Goal: Information Seeking & Learning: Learn about a topic

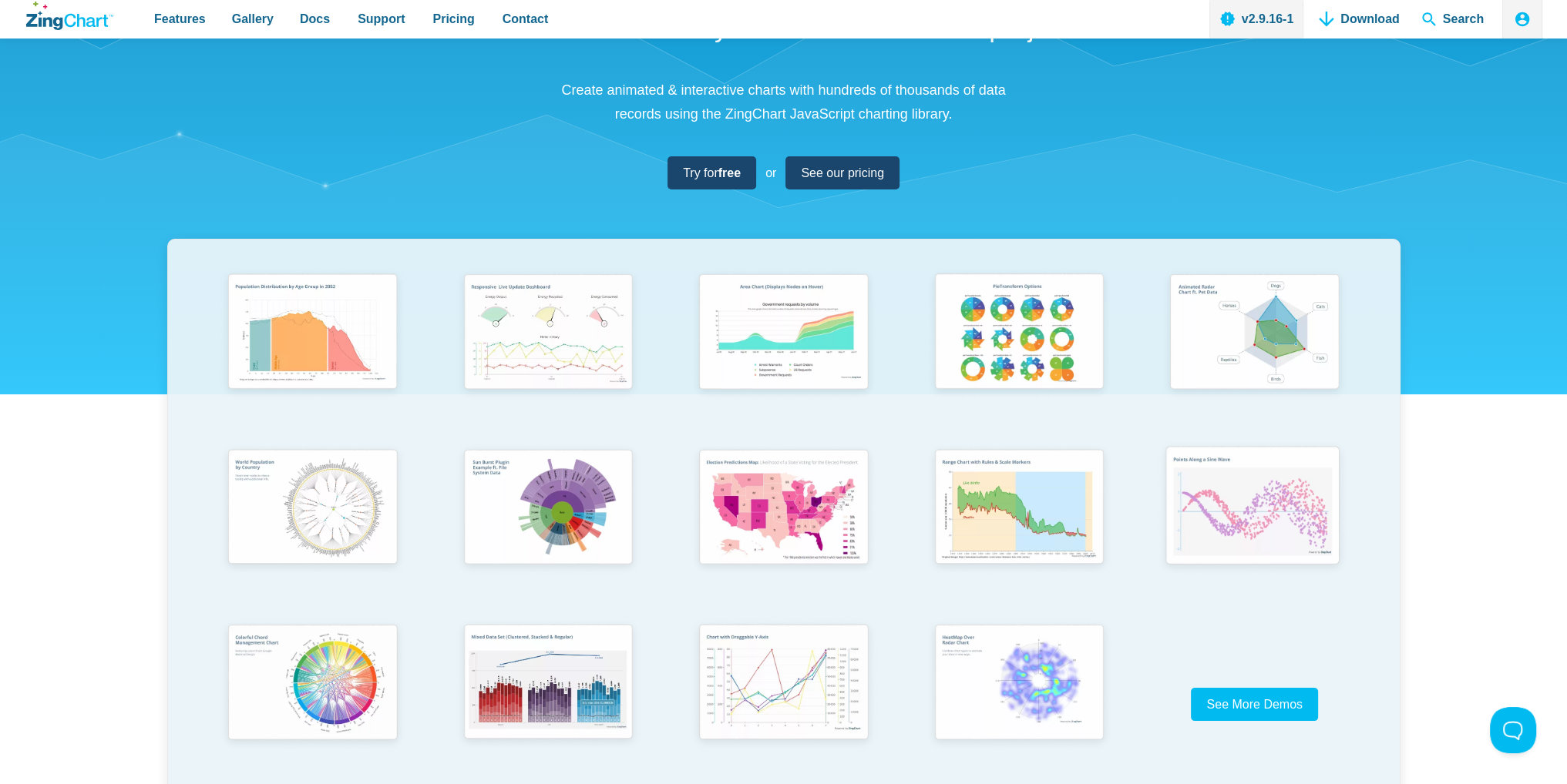
scroll to position [212, 0]
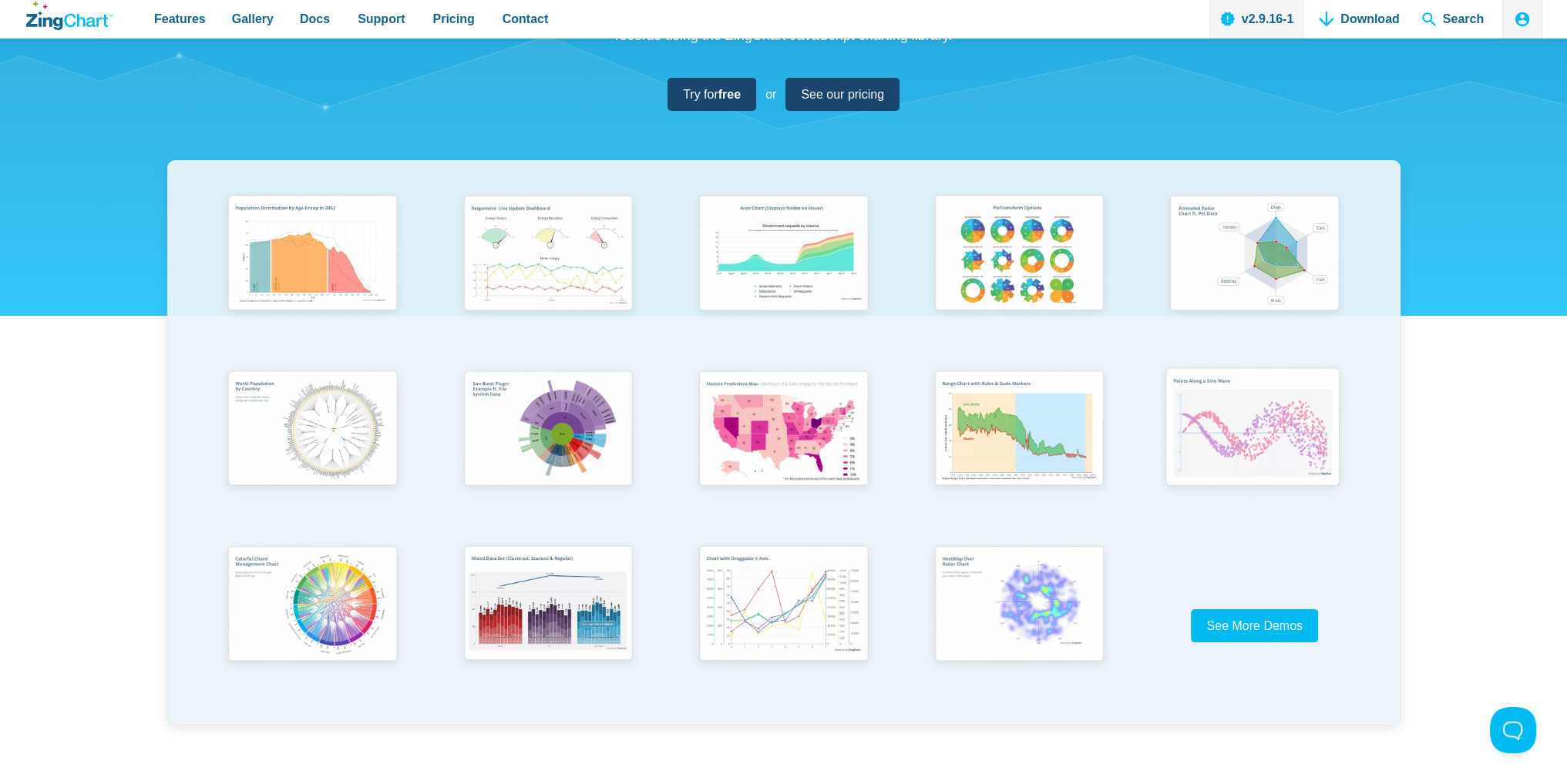
click at [1261, 408] on img "App Content" at bounding box center [1254, 429] width 194 height 139
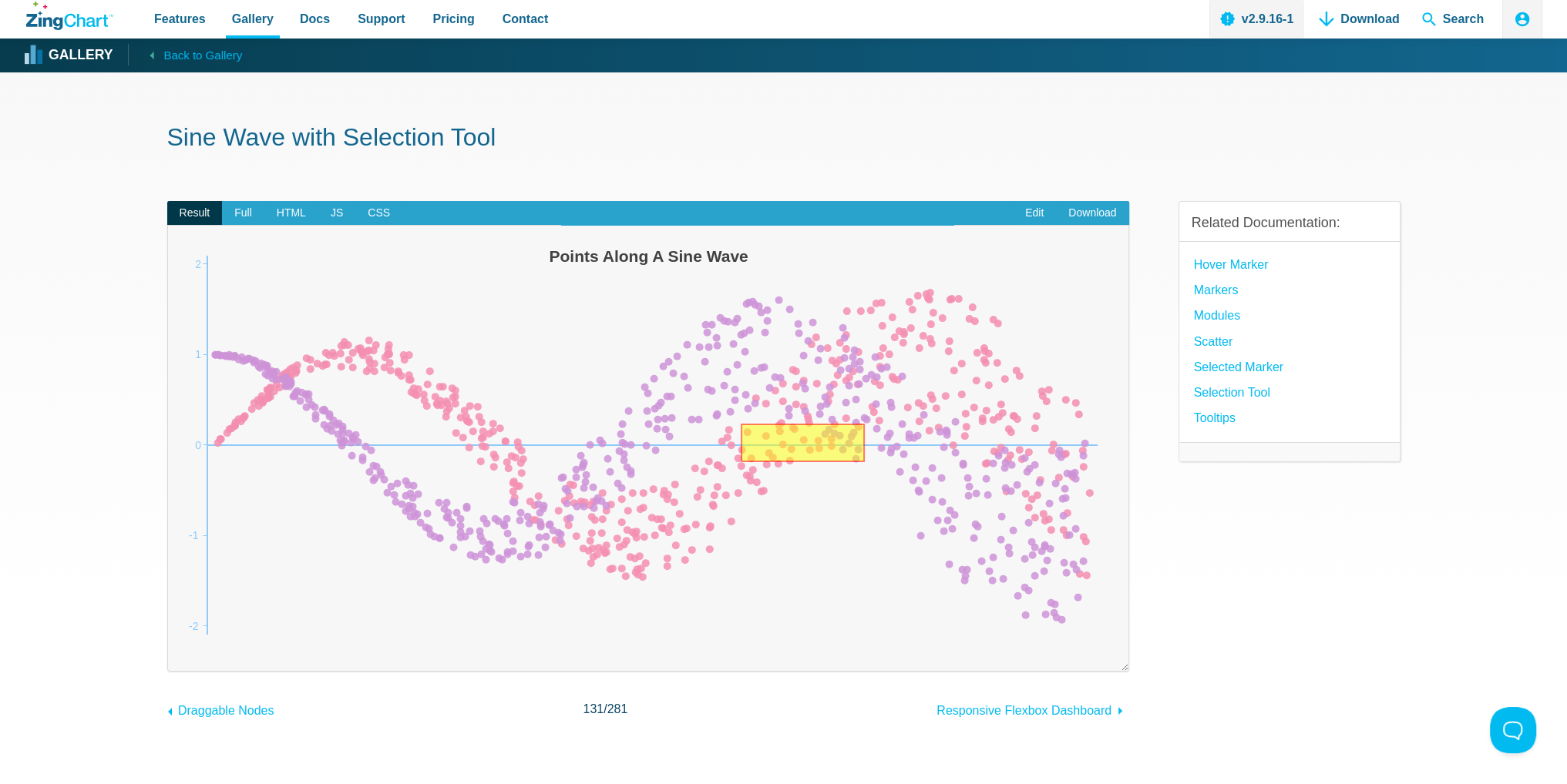
drag, startPoint x: 740, startPoint y: 424, endPoint x: 864, endPoint y: 462, distance: 129.7
click at [864, 462] on img "App Content" at bounding box center [648, 445] width 930 height 409
drag, startPoint x: 324, startPoint y: 312, endPoint x: 1064, endPoint y: 662, distance: 818.6
click at [1064, 662] on div "Powered by ZingChart Points Along A Sine Wave -2 2 -1 0 1" at bounding box center [648, 448] width 962 height 447
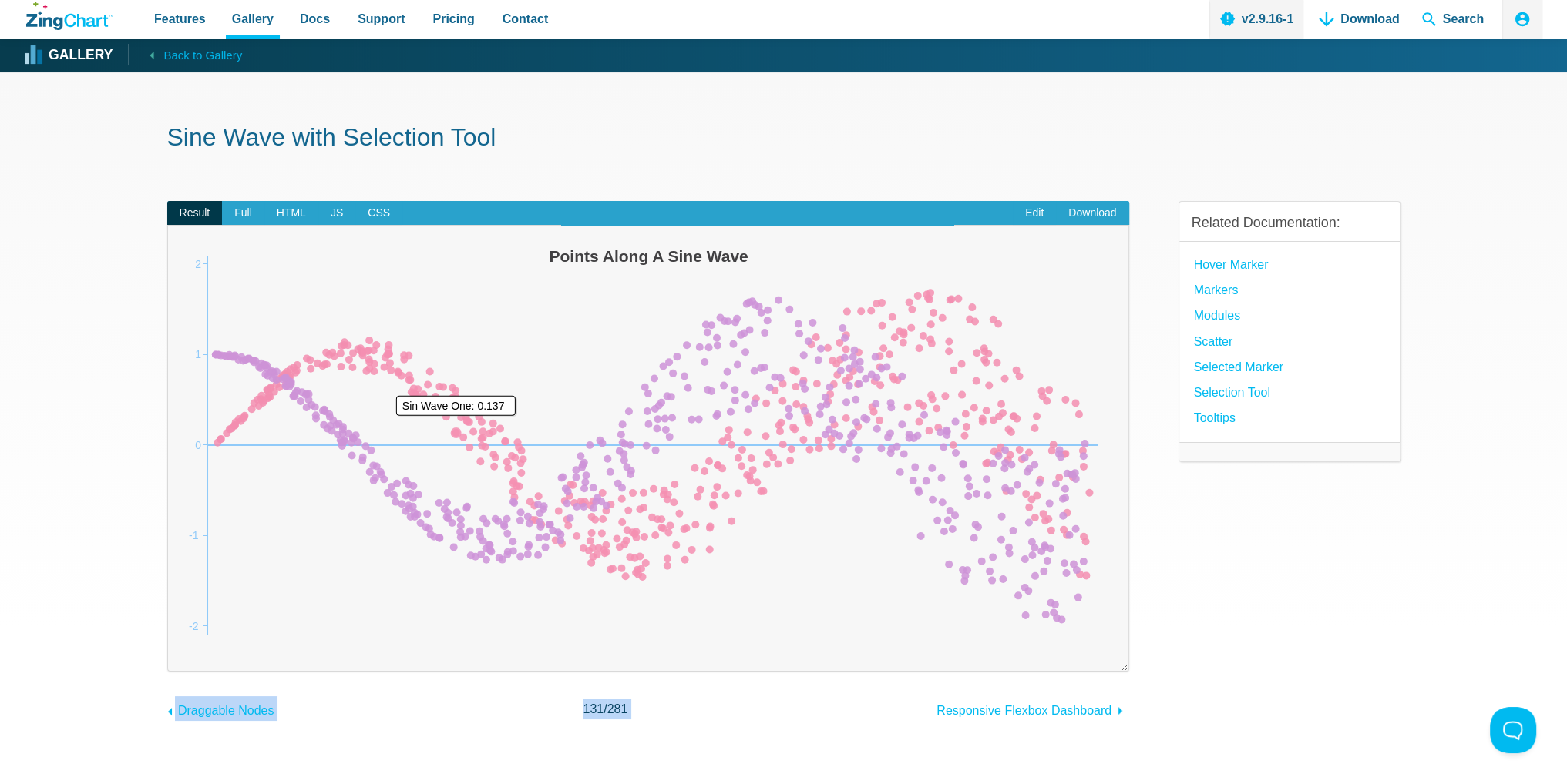
drag, startPoint x: 858, startPoint y: 675, endPoint x: 456, endPoint y: 432, distance: 469.7
click at [456, 432] on div "Result Full HTML JS CSS Edit Download Powered by ZingChart Points Along A Sine …" at bounding box center [648, 449] width 962 height 546
click at [1367, 20] on link "Download" at bounding box center [1359, 19] width 93 height 38
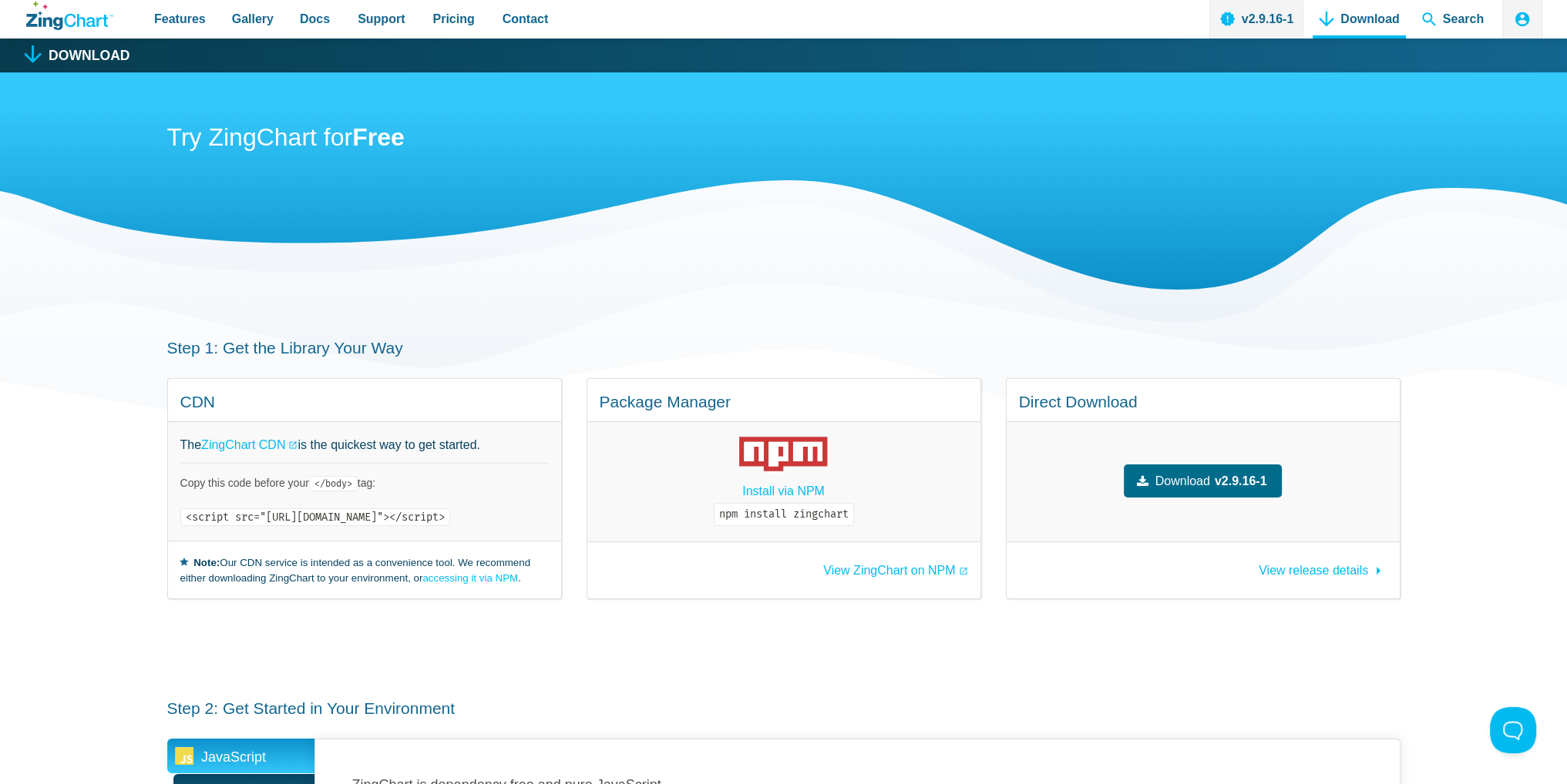
click at [854, 518] on code "npm install zingchart" at bounding box center [784, 514] width 141 height 23
copy div "npm install zingchart"
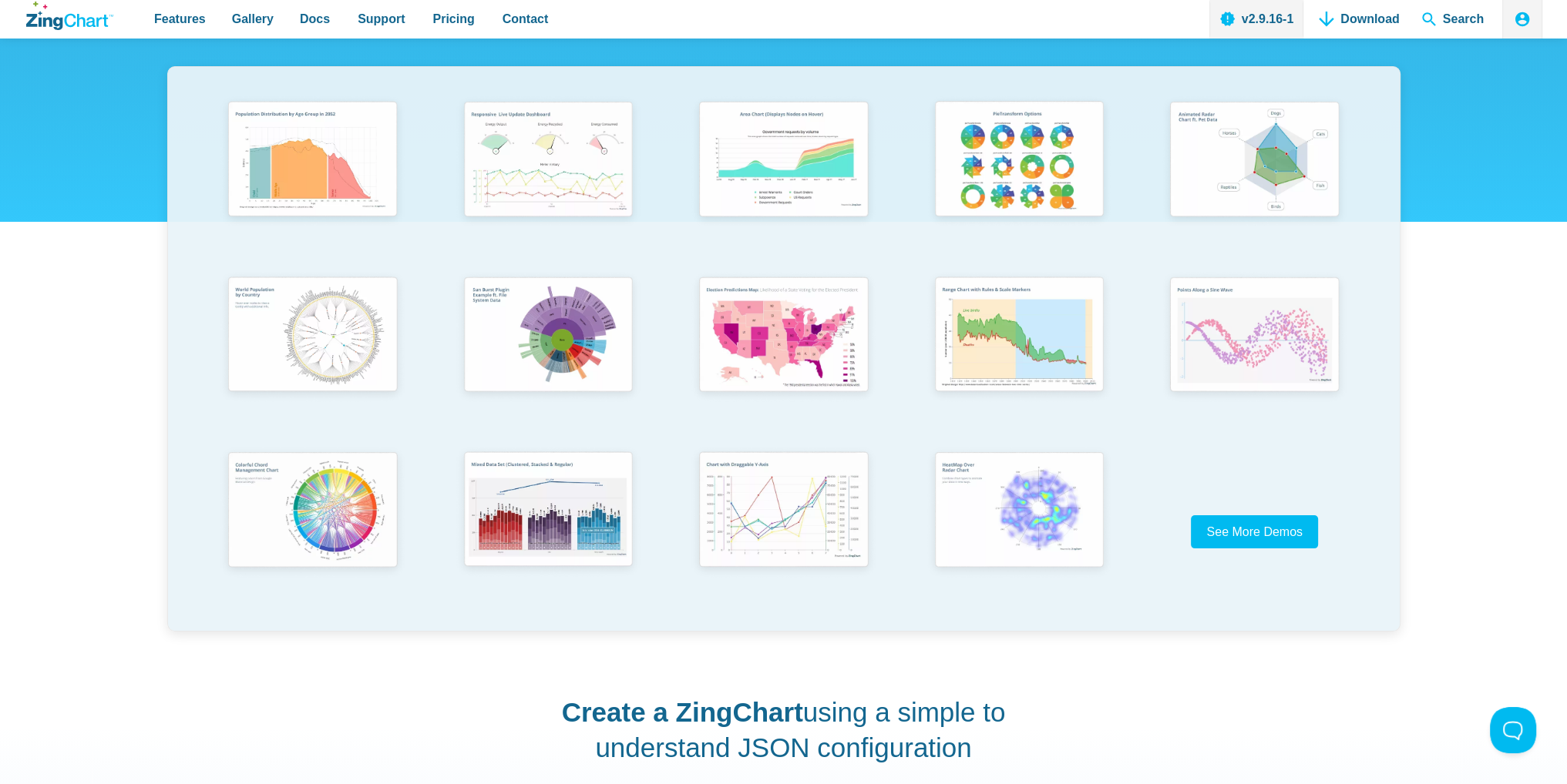
scroll to position [308, 0]
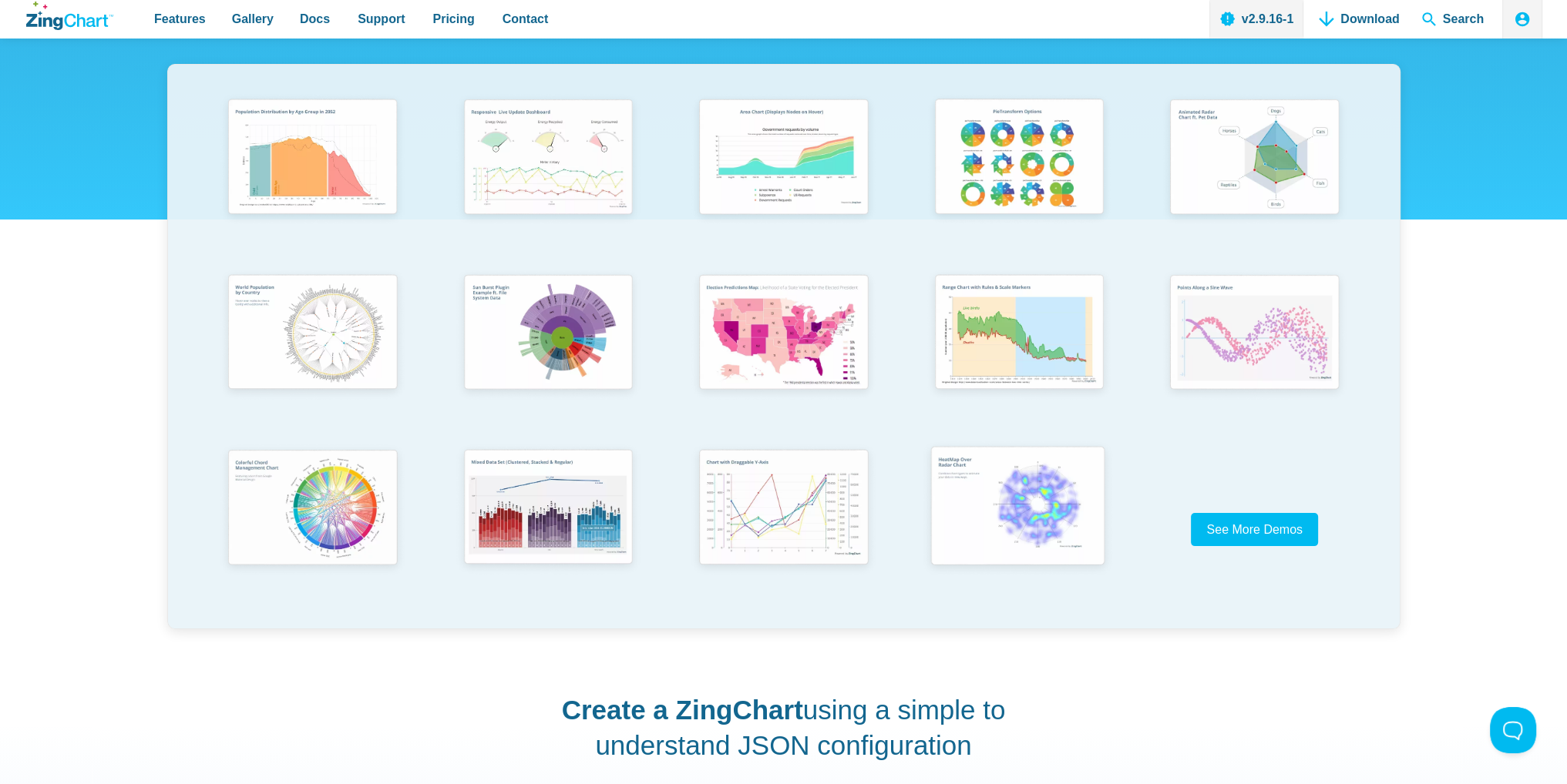
click at [994, 524] on img "App Content" at bounding box center [1018, 507] width 194 height 139
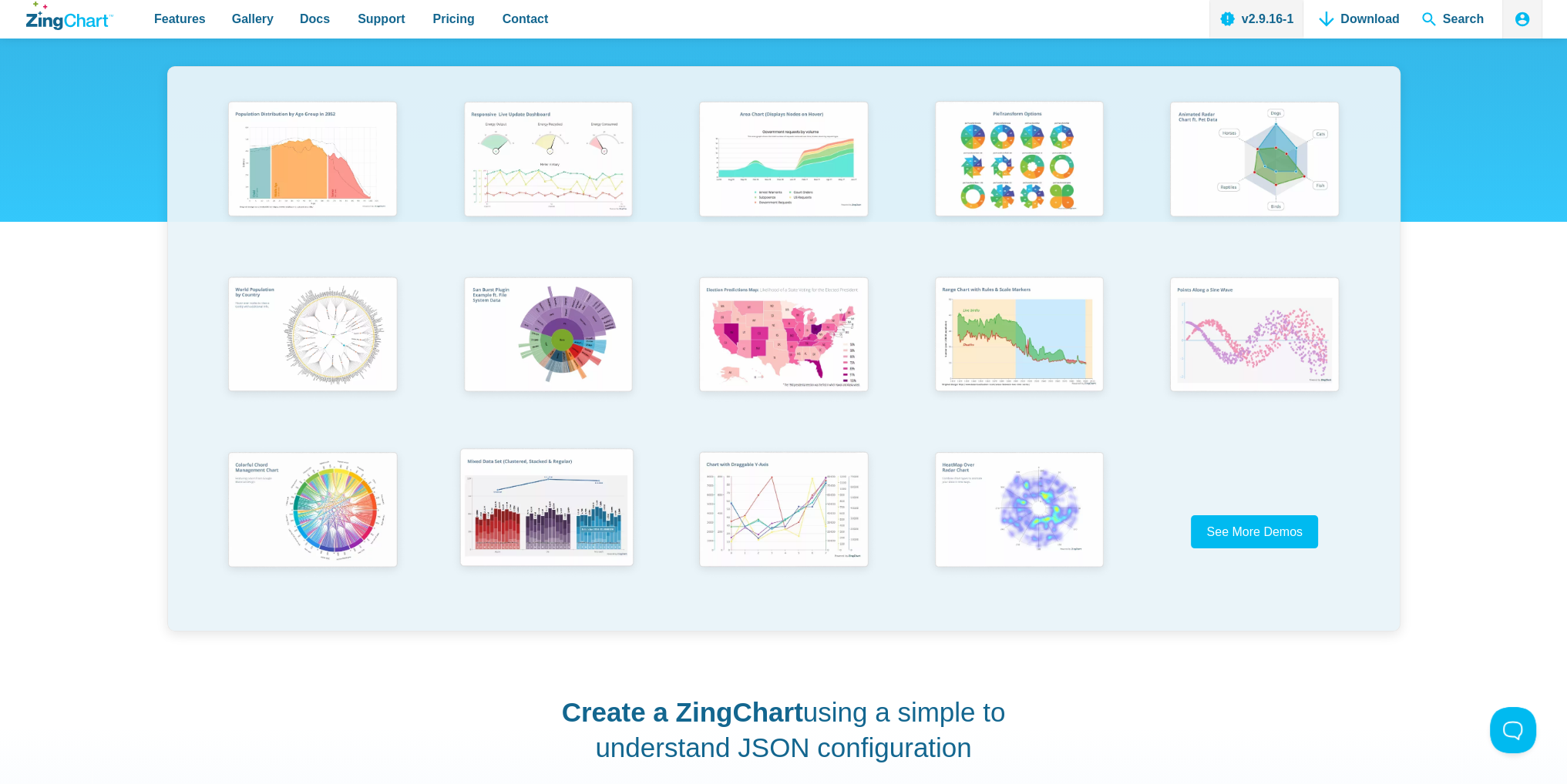
click at [571, 504] on img "App Content" at bounding box center [547, 510] width 194 height 139
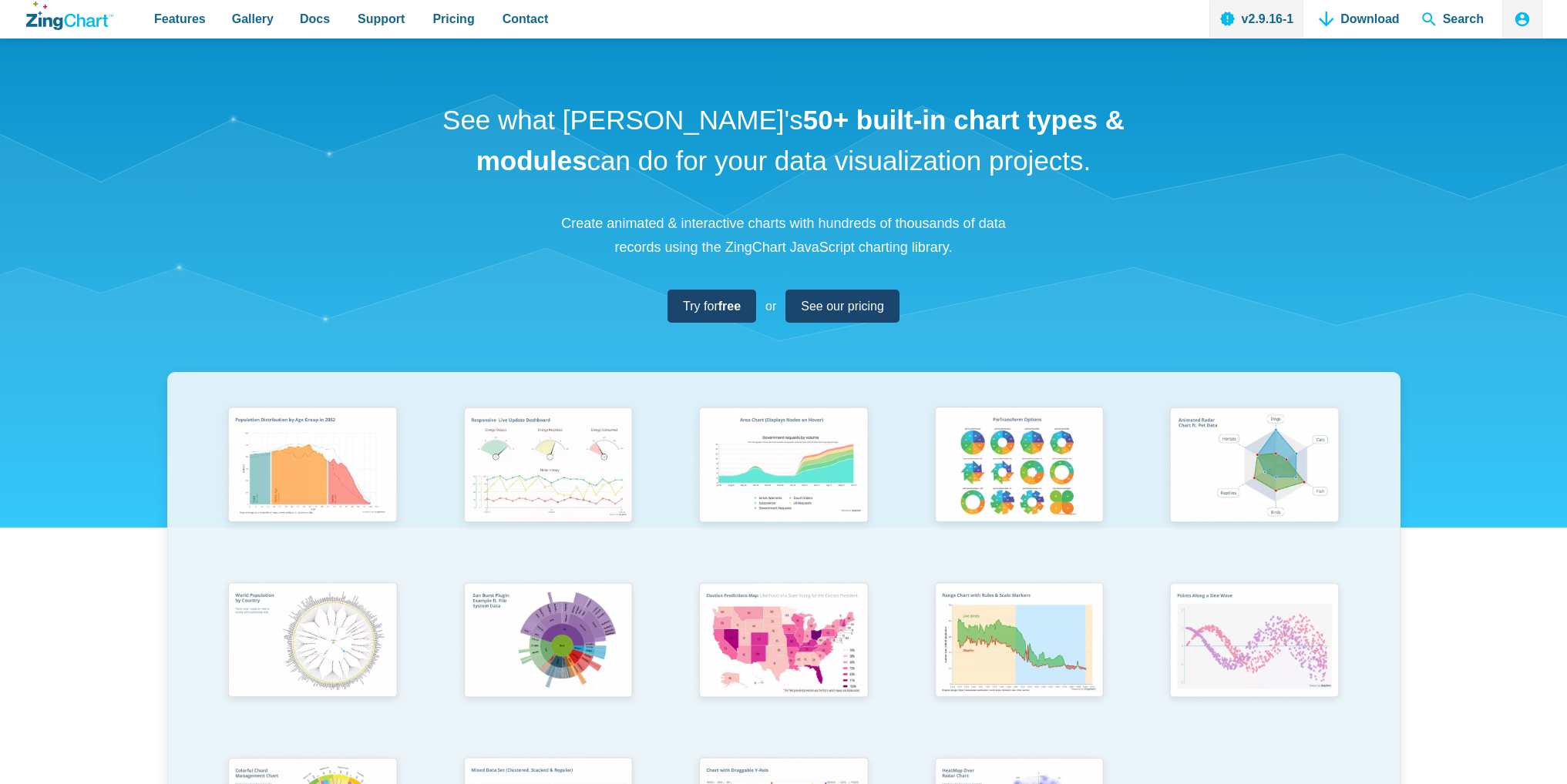
scroll to position [305, 0]
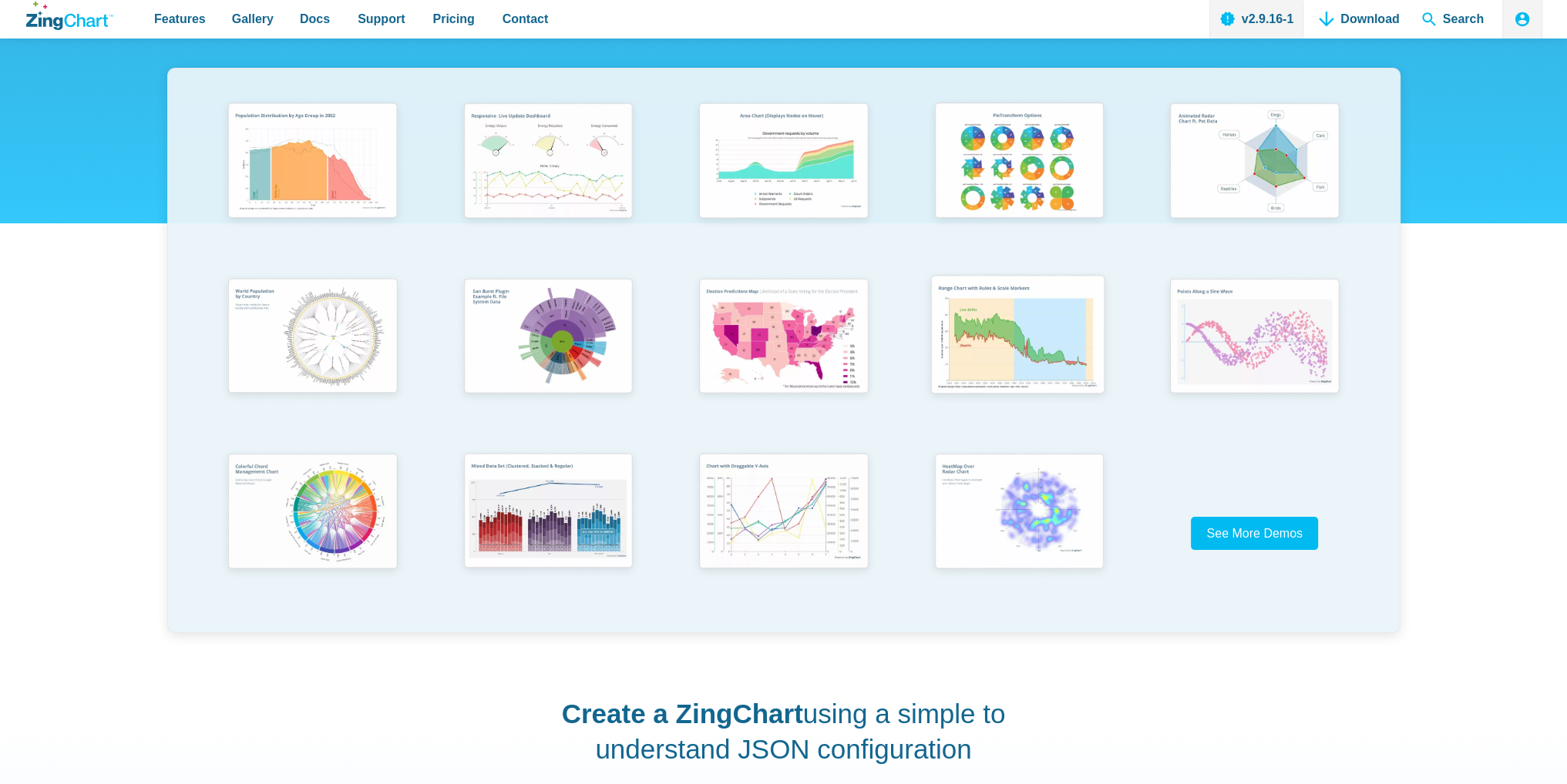
click at [1047, 340] on img "App Content" at bounding box center [1018, 336] width 194 height 139
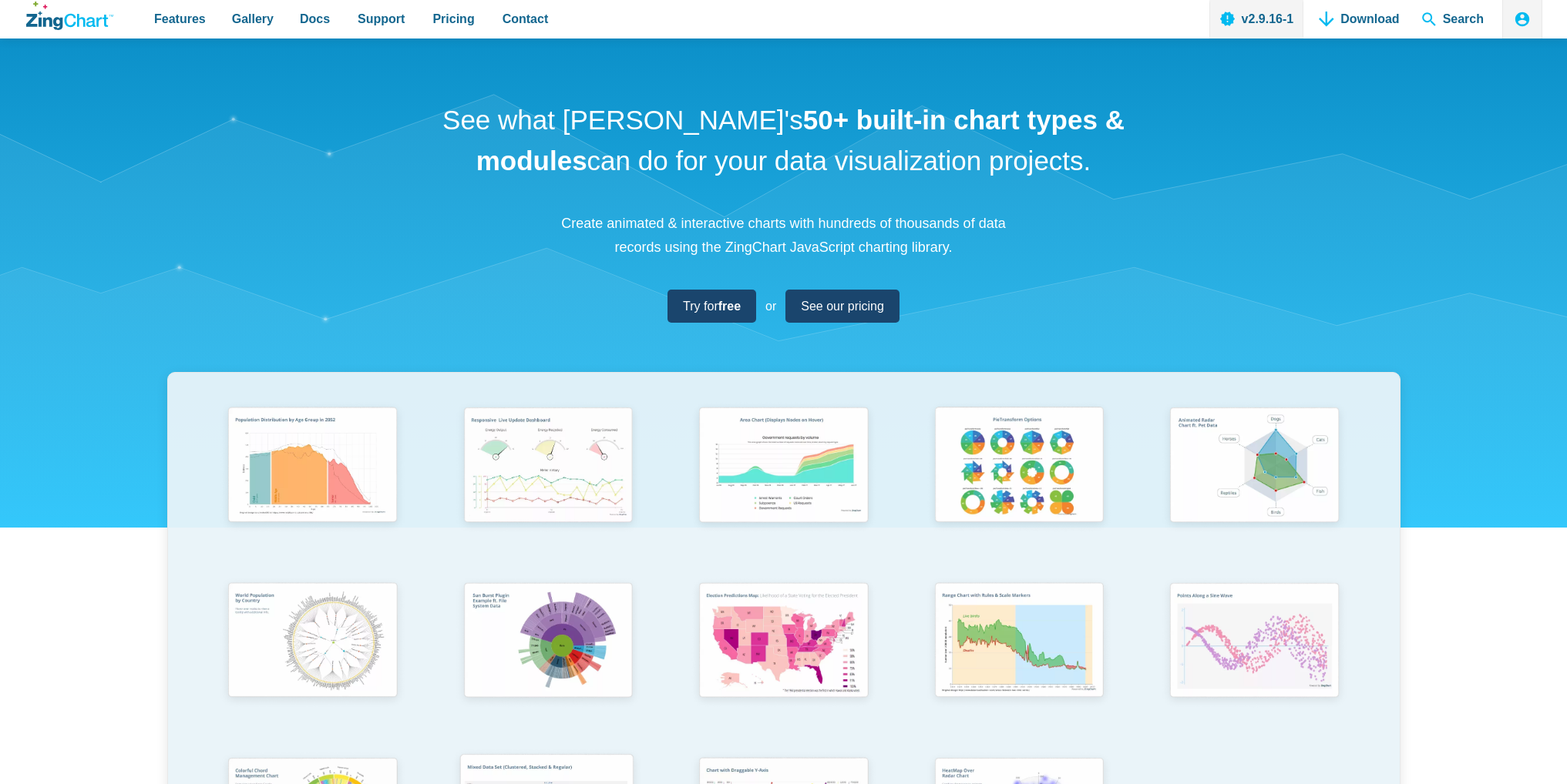
scroll to position [302, 0]
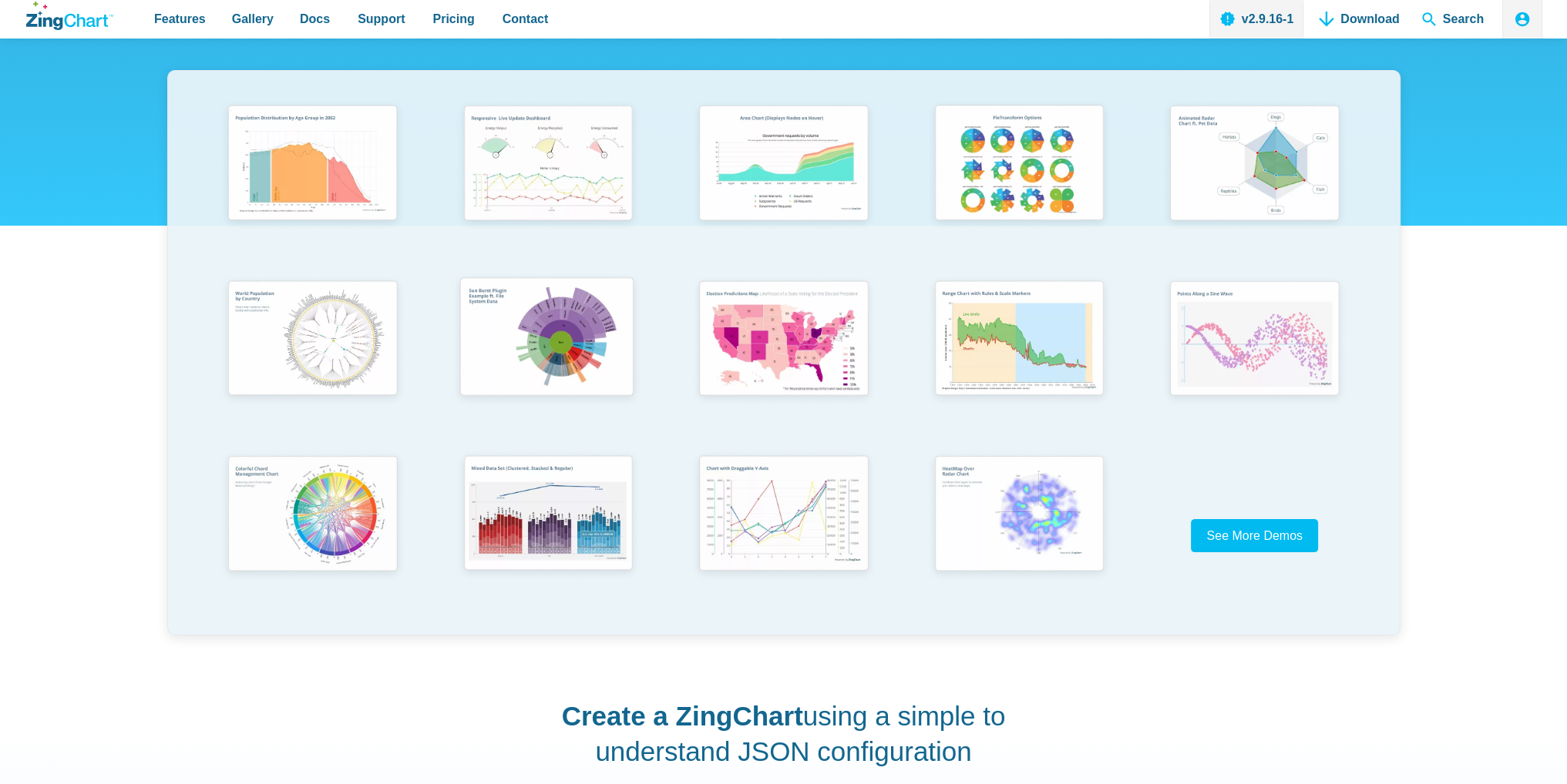
click at [555, 342] on img "App Content" at bounding box center [547, 339] width 194 height 138
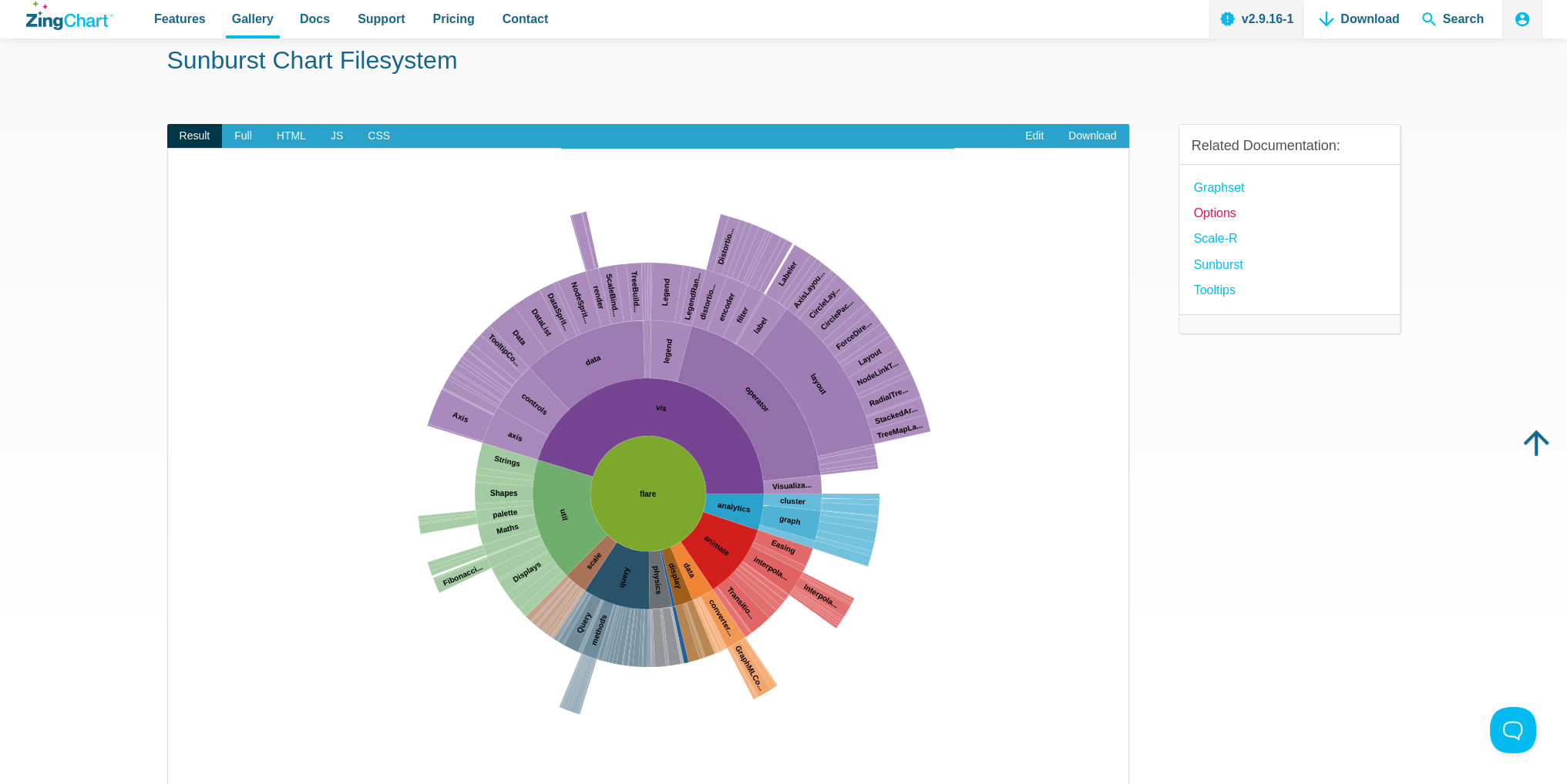
click at [1225, 216] on link "options" at bounding box center [1215, 213] width 43 height 20
